Goal: Communication & Community: Share content

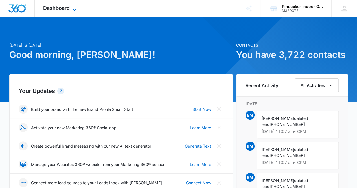
click at [49, 8] on span "Dashboard" at bounding box center [56, 8] width 27 height 6
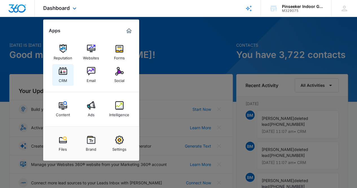
click at [67, 74] on link "CRM" at bounding box center [62, 74] width 21 height 21
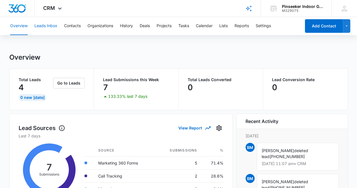
click at [54, 25] on button "Leads Inbox" at bounding box center [45, 26] width 23 height 18
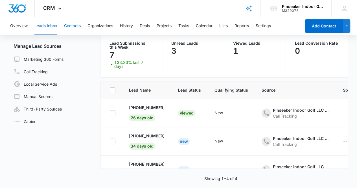
click at [74, 27] on button "Contacts" at bounding box center [72, 26] width 17 height 18
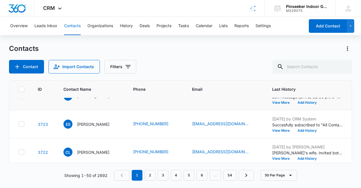
scroll to position [85, 0]
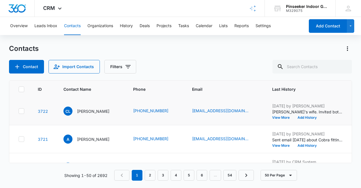
click at [249, 119] on td "[EMAIL_ADDRESS][DOMAIN_NAME]" at bounding box center [225, 111] width 80 height 28
click at [68, 110] on span "CL" at bounding box center [67, 110] width 9 height 9
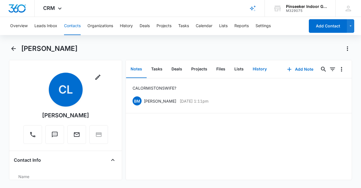
click at [255, 69] on button "History" at bounding box center [259, 68] width 23 height 17
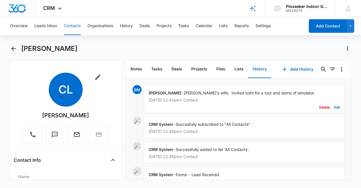
scroll to position [92, 0]
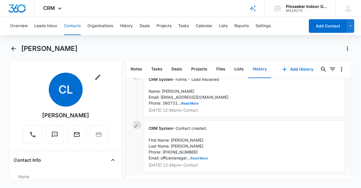
click at [205, 156] on button "Read More" at bounding box center [198, 157] width 17 height 3
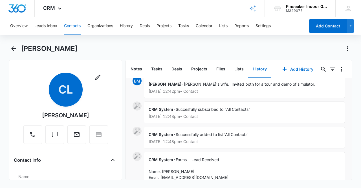
scroll to position [37, 0]
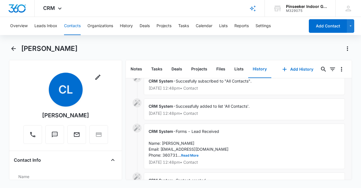
click at [241, 139] on div "CRM System - Forms - Lead Received Name: [PERSON_NAME] Email: [EMAIL_ADDRESS][D…" at bounding box center [244, 145] width 201 height 45
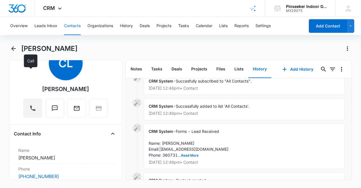
scroll to position [56, 0]
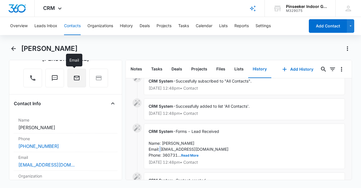
click at [74, 76] on icon "Email" at bounding box center [77, 78] width 6 height 5
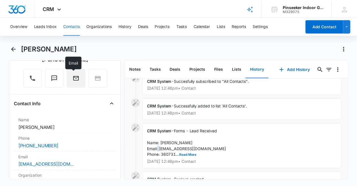
scroll to position [0, 0]
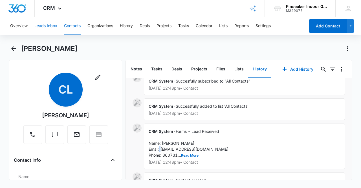
click at [39, 24] on button "Leads Inbox" at bounding box center [45, 26] width 23 height 18
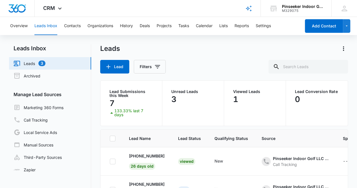
click at [245, 104] on div "1" at bounding box center [254, 98] width 43 height 11
click at [240, 91] on div "Viewed Leads 1" at bounding box center [255, 102] width 62 height 45
click at [184, 93] on p "Unread Leads" at bounding box center [192, 91] width 43 height 4
click at [184, 94] on div "Unread Leads 3" at bounding box center [192, 96] width 43 height 15
click at [181, 93] on p "Unread Leads" at bounding box center [192, 91] width 43 height 4
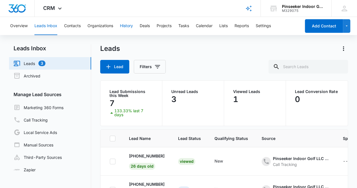
click at [122, 25] on button "History" at bounding box center [126, 26] width 13 height 18
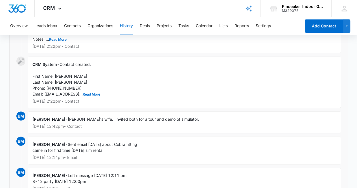
scroll to position [312, 0]
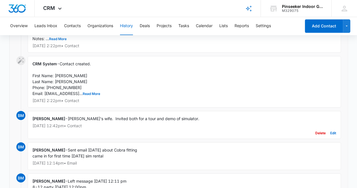
click at [184, 120] on div "[PERSON_NAME] - Cal's wife. Invited both for a tour and demo of simulator. [DAT…" at bounding box center [184, 125] width 313 height 28
click at [185, 120] on div "[PERSON_NAME] - Cal's wife. Invited both for a tour and demo of simulator. [DAT…" at bounding box center [184, 125] width 313 height 28
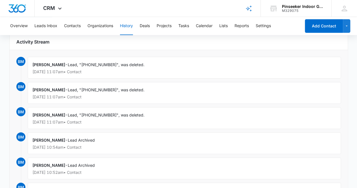
scroll to position [0, 0]
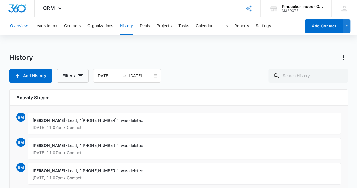
click at [13, 24] on button "Overview" at bounding box center [18, 26] width 17 height 18
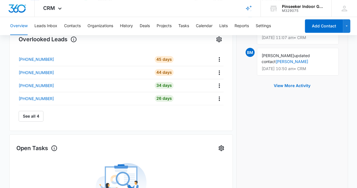
scroll to position [186, 0]
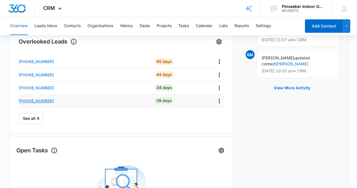
click at [37, 99] on p "[PHONE_NUMBER]" at bounding box center [36, 101] width 35 height 6
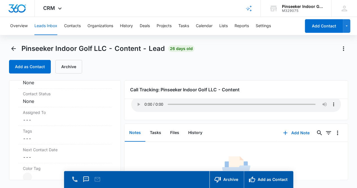
scroll to position [113, 0]
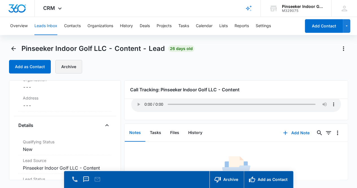
click at [70, 62] on button "Archive" at bounding box center [68, 67] width 27 height 14
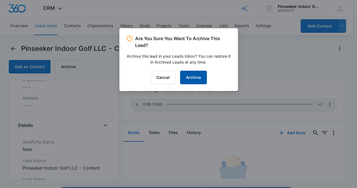
click at [197, 74] on button "Archive" at bounding box center [193, 78] width 27 height 14
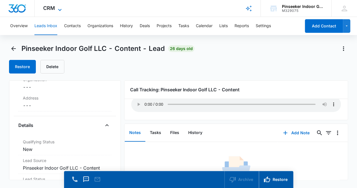
click at [55, 8] on div "CRM Apps Reputation Websites Forms CRM Email Social Content Ads Intelligence Fi…" at bounding box center [53, 8] width 37 height 17
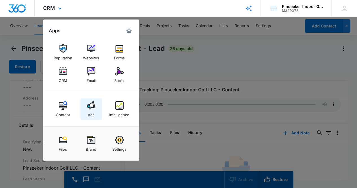
click at [90, 108] on img at bounding box center [91, 105] width 8 height 8
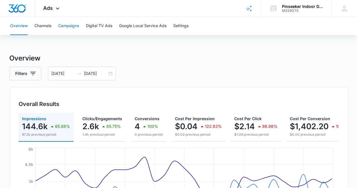
click at [74, 24] on button "Campaigns" at bounding box center [68, 26] width 21 height 18
click at [98, 26] on button "Digital TV Ads" at bounding box center [99, 26] width 27 height 18
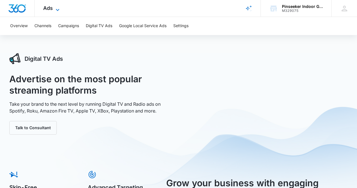
click at [43, 9] on span "Ads" at bounding box center [48, 8] width 10 height 6
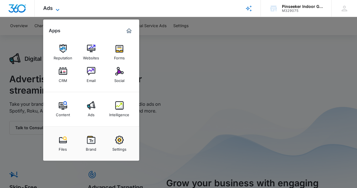
click at [43, 10] on span "Ads" at bounding box center [48, 8] width 10 height 6
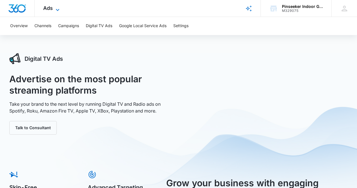
click at [43, 11] on span "Ads" at bounding box center [48, 8] width 10 height 6
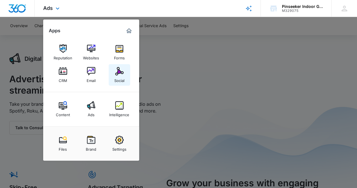
click at [118, 73] on img at bounding box center [119, 71] width 8 height 8
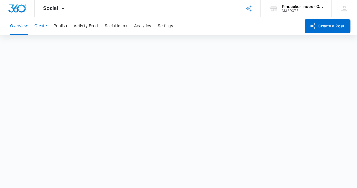
drag, startPoint x: 35, startPoint y: 22, endPoint x: 39, endPoint y: 25, distance: 5.0
click at [37, 24] on button "Create" at bounding box center [40, 26] width 12 height 18
click at [40, 25] on button "Create" at bounding box center [40, 26] width 12 height 18
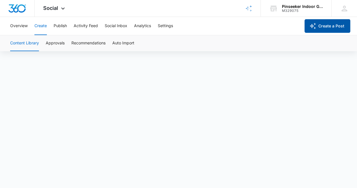
click at [331, 25] on button "Create a Post" at bounding box center [327, 26] width 46 height 14
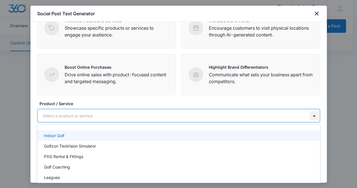
scroll to position [4, 0]
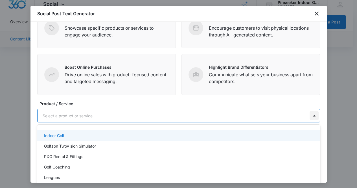
click at [310, 113] on div at bounding box center [313, 115] width 9 height 9
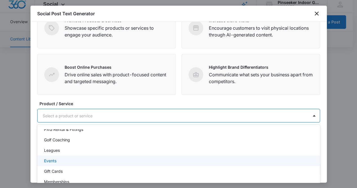
scroll to position [38, 0]
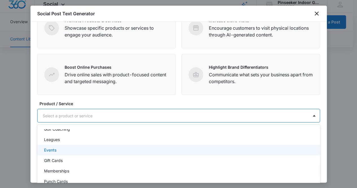
click at [96, 149] on div "Events" at bounding box center [178, 150] width 268 height 6
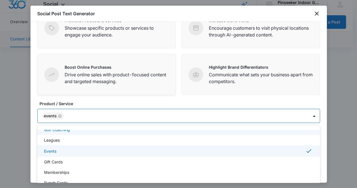
scroll to position [21, 0]
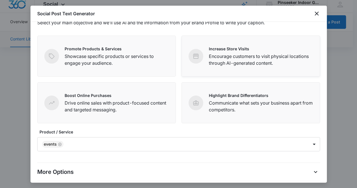
click at [236, 53] on p "Encourage customers to visit physical locations through AI-generated content." at bounding box center [261, 60] width 104 height 14
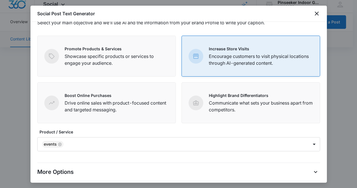
scroll to position [49, 0]
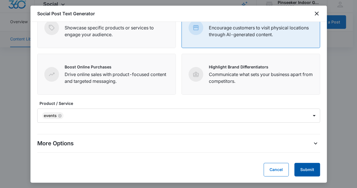
drag, startPoint x: 302, startPoint y: 168, endPoint x: 296, endPoint y: 168, distance: 5.4
click at [302, 168] on button "Submit" at bounding box center [307, 169] width 26 height 14
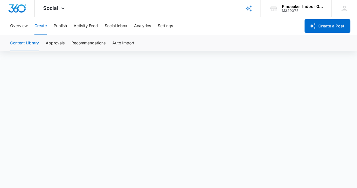
scroll to position [4, 0]
drag, startPoint x: 41, startPoint y: 25, endPoint x: 46, endPoint y: 34, distance: 9.6
drag, startPoint x: 46, startPoint y: 34, endPoint x: 63, endPoint y: 25, distance: 19.6
click at [63, 25] on button "Publish" at bounding box center [60, 26] width 13 height 18
click at [65, 9] on icon at bounding box center [63, 9] width 7 height 7
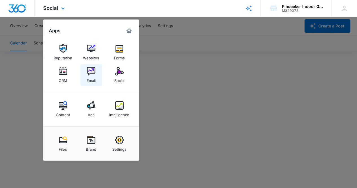
click at [90, 75] on img at bounding box center [91, 71] width 8 height 8
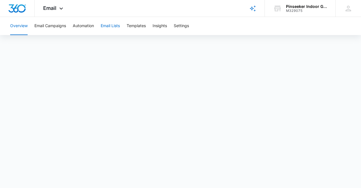
click at [112, 24] on button "Email Lists" at bounding box center [110, 26] width 19 height 18
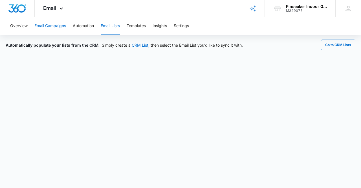
click at [49, 24] on button "Email Campaigns" at bounding box center [50, 26] width 32 height 18
